Goal: Information Seeking & Learning: Understand process/instructions

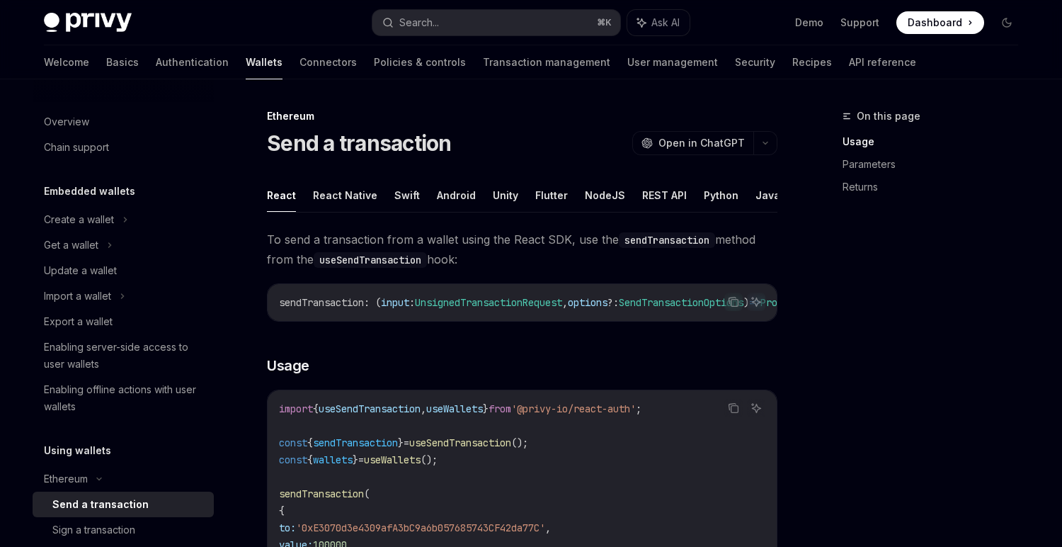
scroll to position [6, 0]
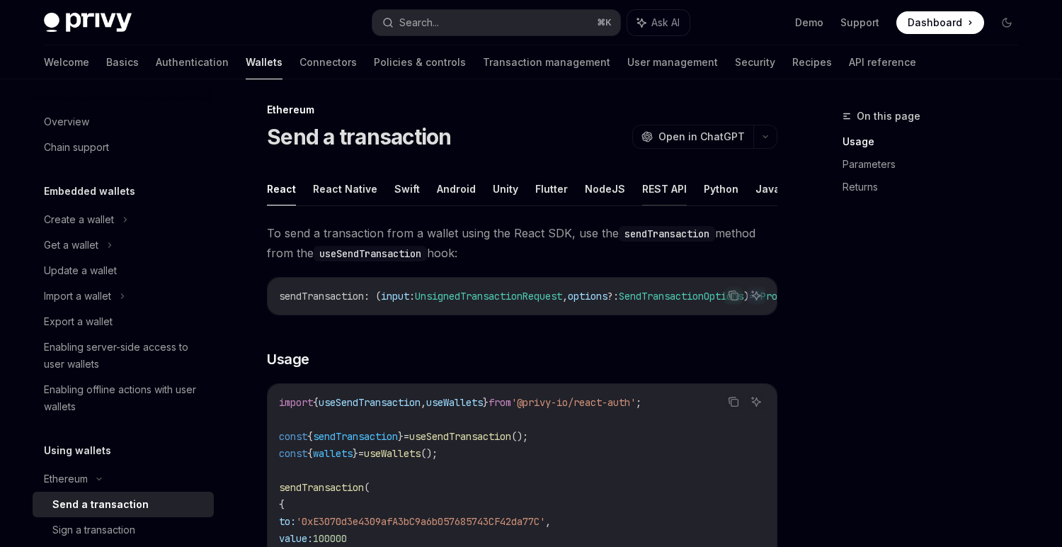
click at [652, 183] on button "REST API" at bounding box center [664, 188] width 45 height 33
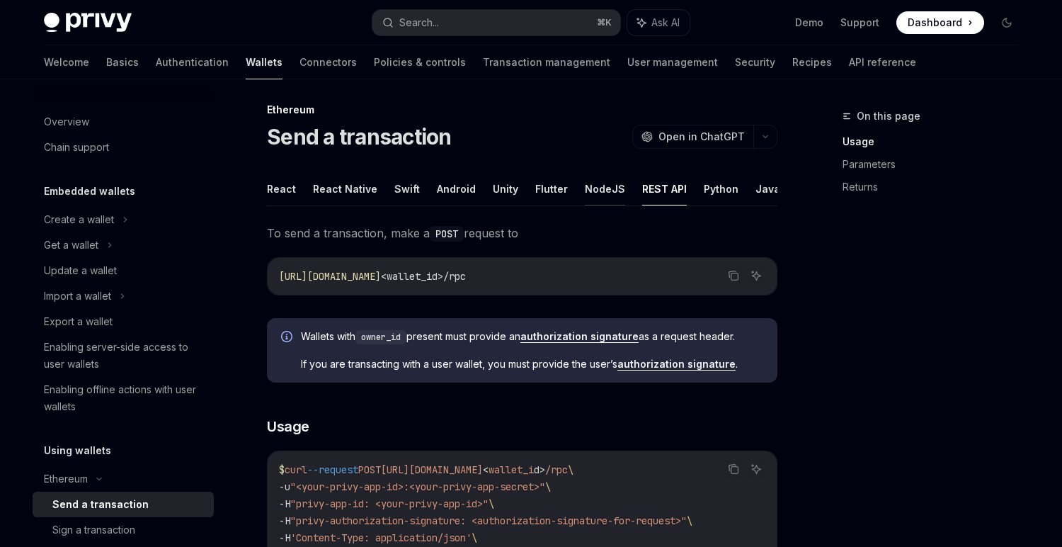
click at [585, 183] on button "NodeJS" at bounding box center [605, 188] width 40 height 33
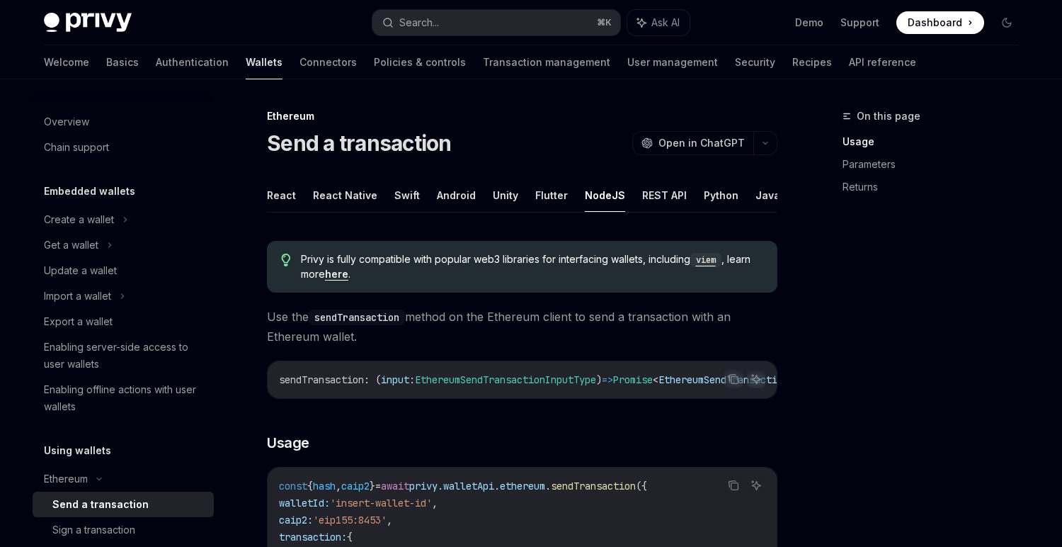
type textarea "*"
